Goal: Task Accomplishment & Management: Complete application form

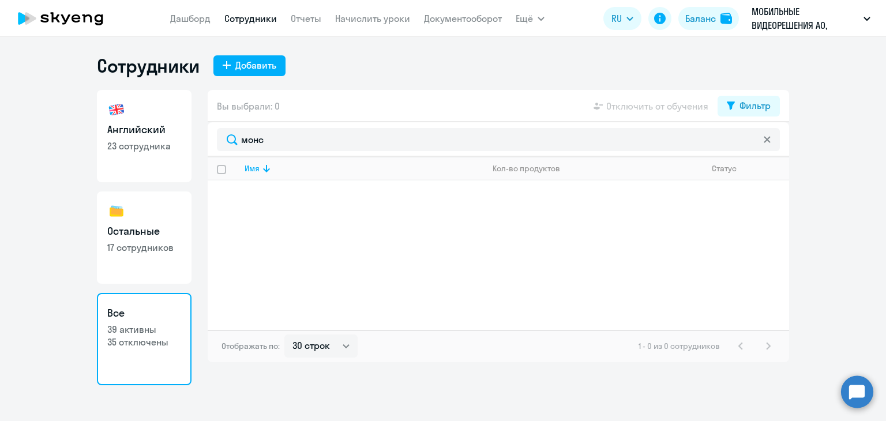
select select "30"
click at [130, 134] on h3 "Английский" at bounding box center [144, 129] width 74 height 15
select select "30"
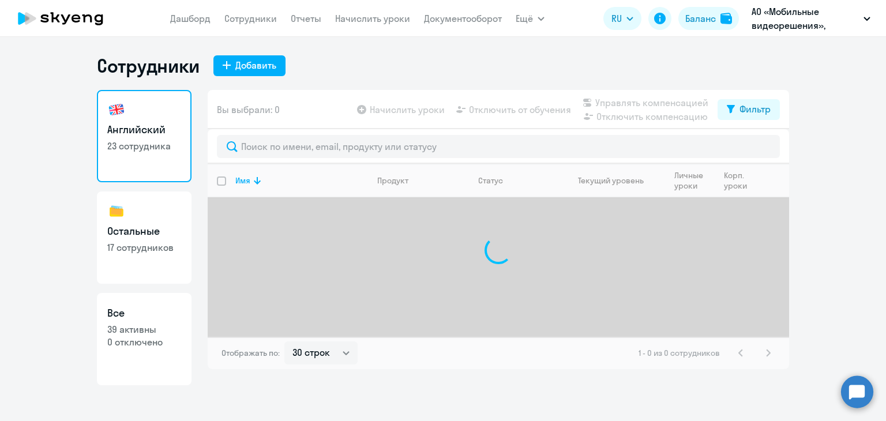
select select "30"
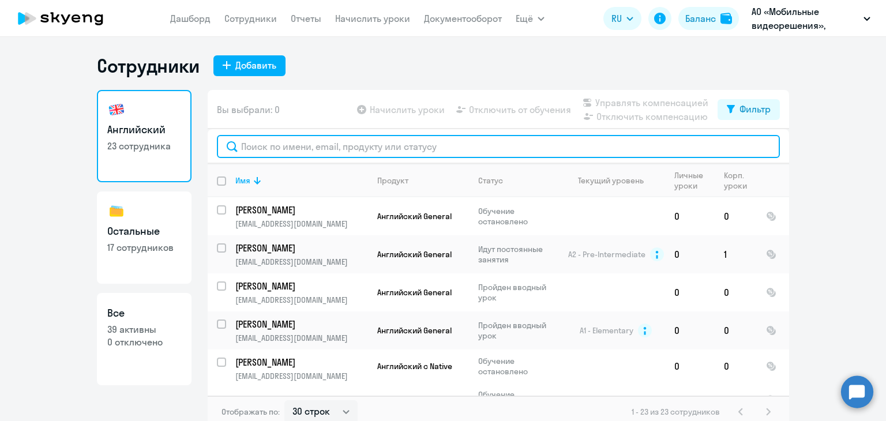
click at [291, 148] on input "text" at bounding box center [498, 146] width 563 height 23
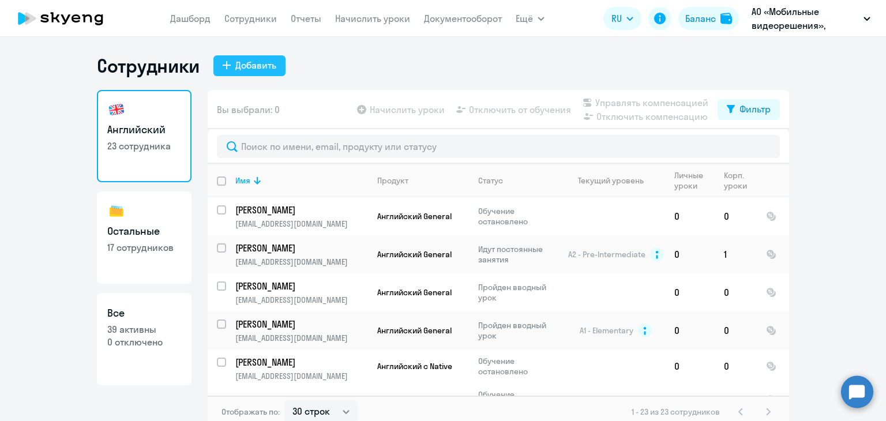
click at [237, 59] on div "Добавить" at bounding box center [255, 65] width 41 height 14
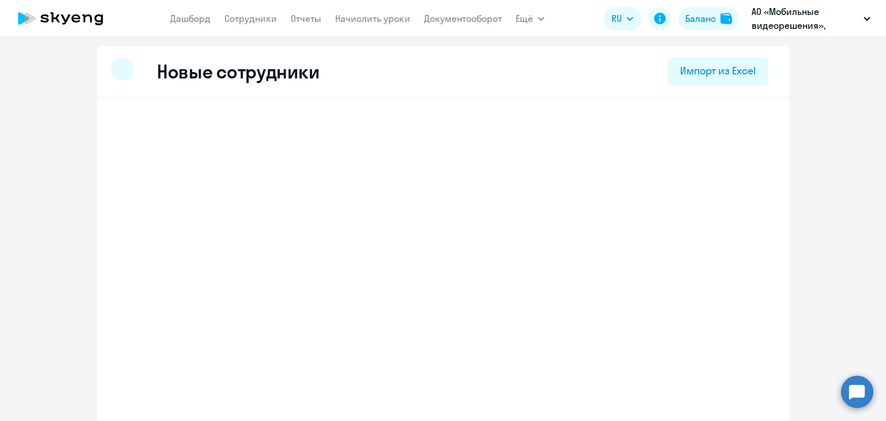
select select "english_adult_not_native_speaker"
select select "3"
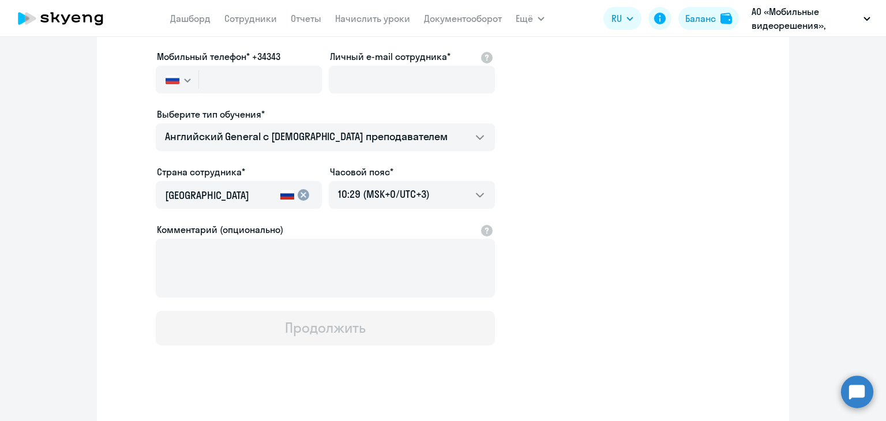
scroll to position [182, 0]
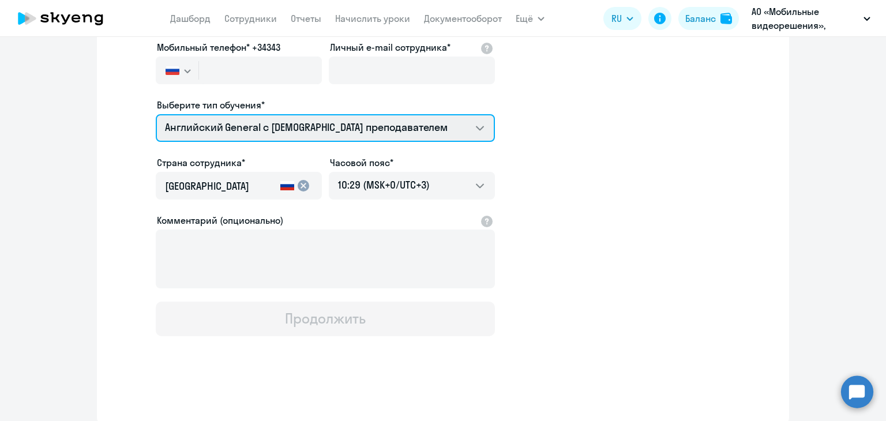
click at [302, 114] on select "Премиум английский с русскоговорящим преподавателем Английский General с англог…" at bounding box center [325, 128] width 339 height 28
click at [301, 114] on select "Премиум английский с русскоговорящим преподавателем Английский General с англог…" at bounding box center [325, 128] width 339 height 28
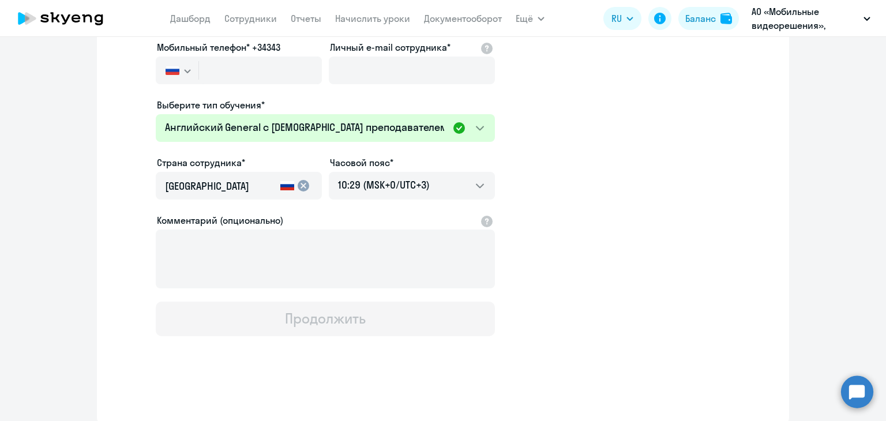
click at [540, 95] on app-new-student-form "Имя и отчество* Добавить себя как ученика Фамилия* Мобильный телефон* +34343 Ро…" at bounding box center [442, 130] width 655 height 411
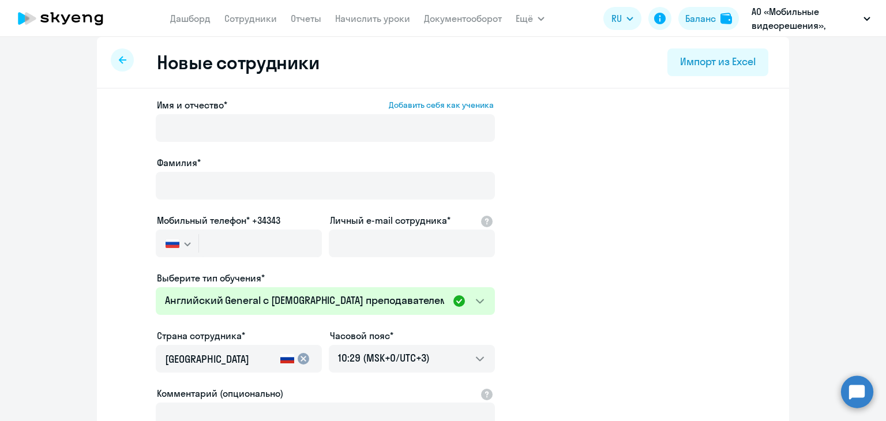
scroll to position [125, 0]
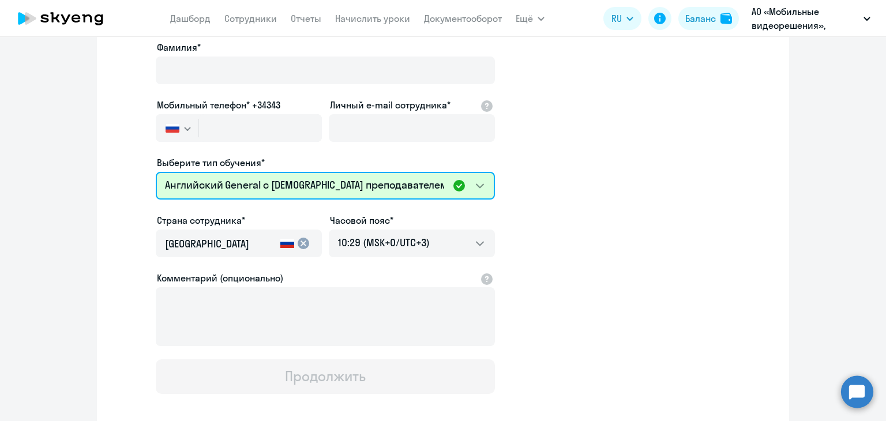
click at [485, 186] on select "Премиум английский с русскоговорящим преподавателем Английский General с англог…" at bounding box center [325, 186] width 339 height 28
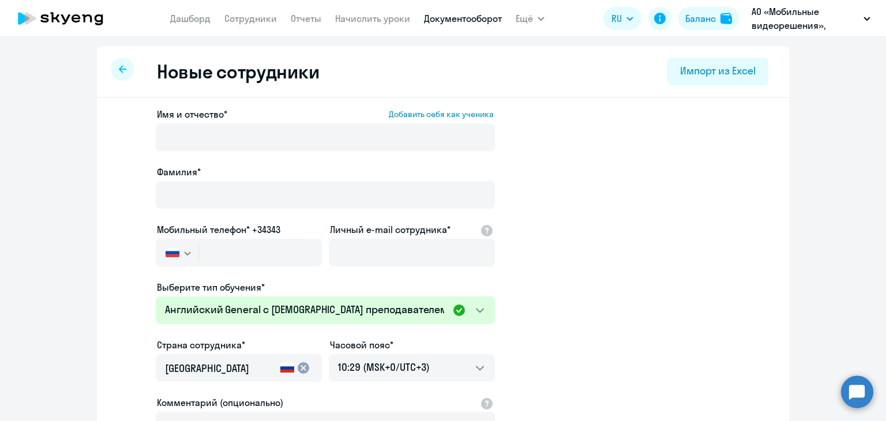
click at [481, 19] on link "Документооборот" at bounding box center [463, 19] width 78 height 12
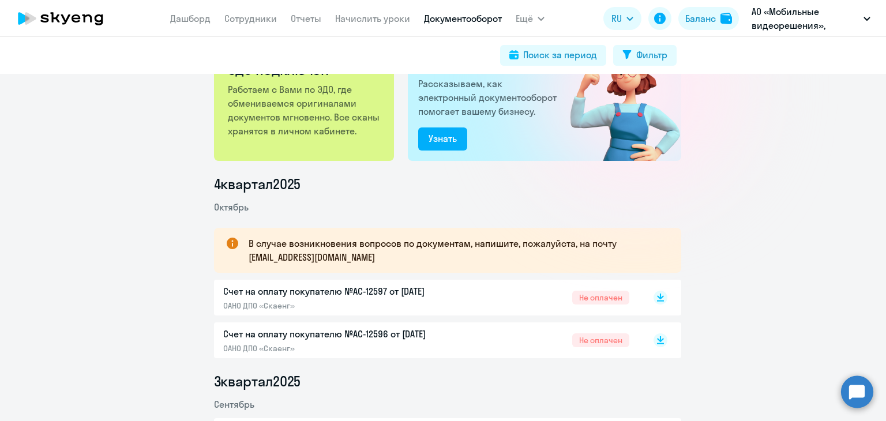
scroll to position [173, 0]
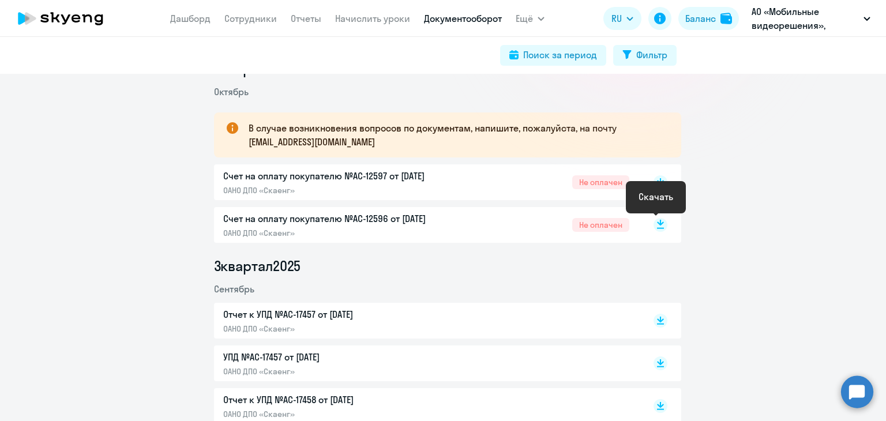
click at [654, 220] on rect at bounding box center [661, 225] width 14 height 14
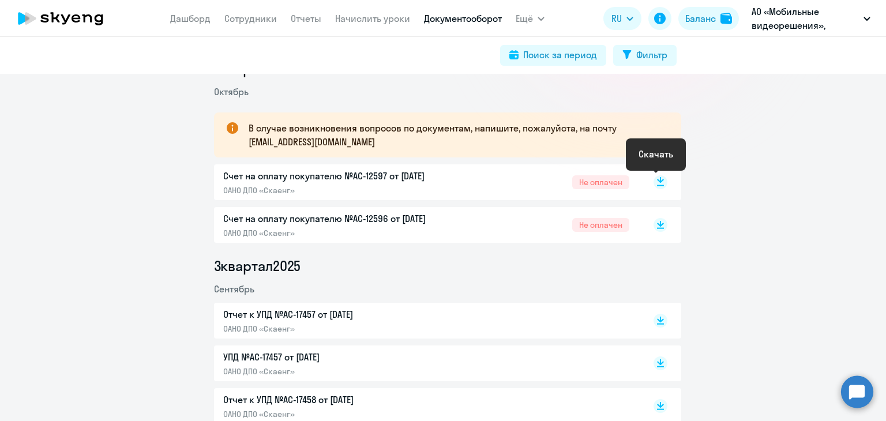
click at [657, 180] on rect at bounding box center [661, 182] width 14 height 14
click at [368, 217] on p "Счет на оплату покупателю №AC-12596 от 02.10.2025" at bounding box center [344, 219] width 242 height 14
